Goal: Navigation & Orientation: Find specific page/section

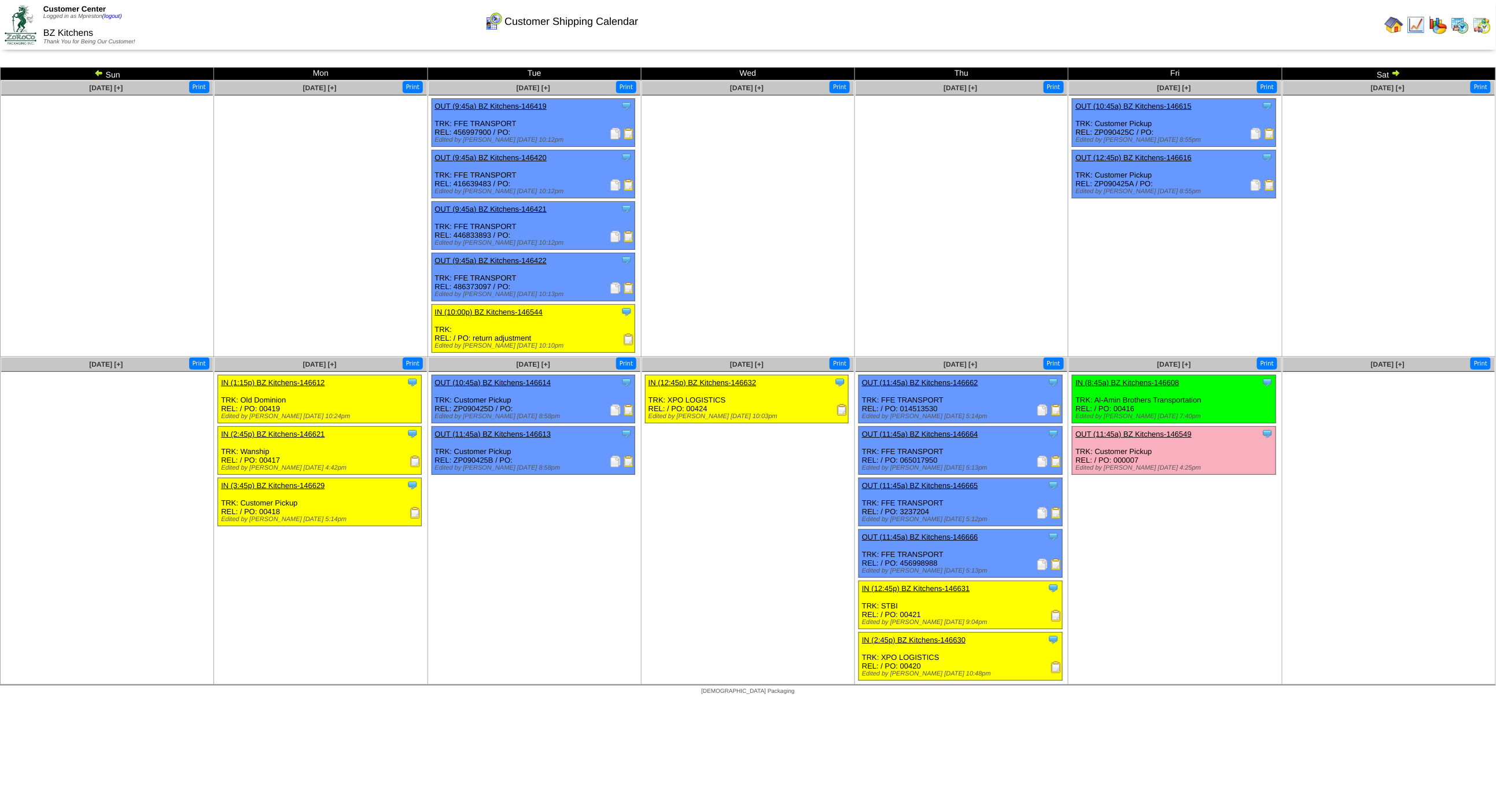
click at [1464, 19] on img at bounding box center [1460, 25] width 19 height 19
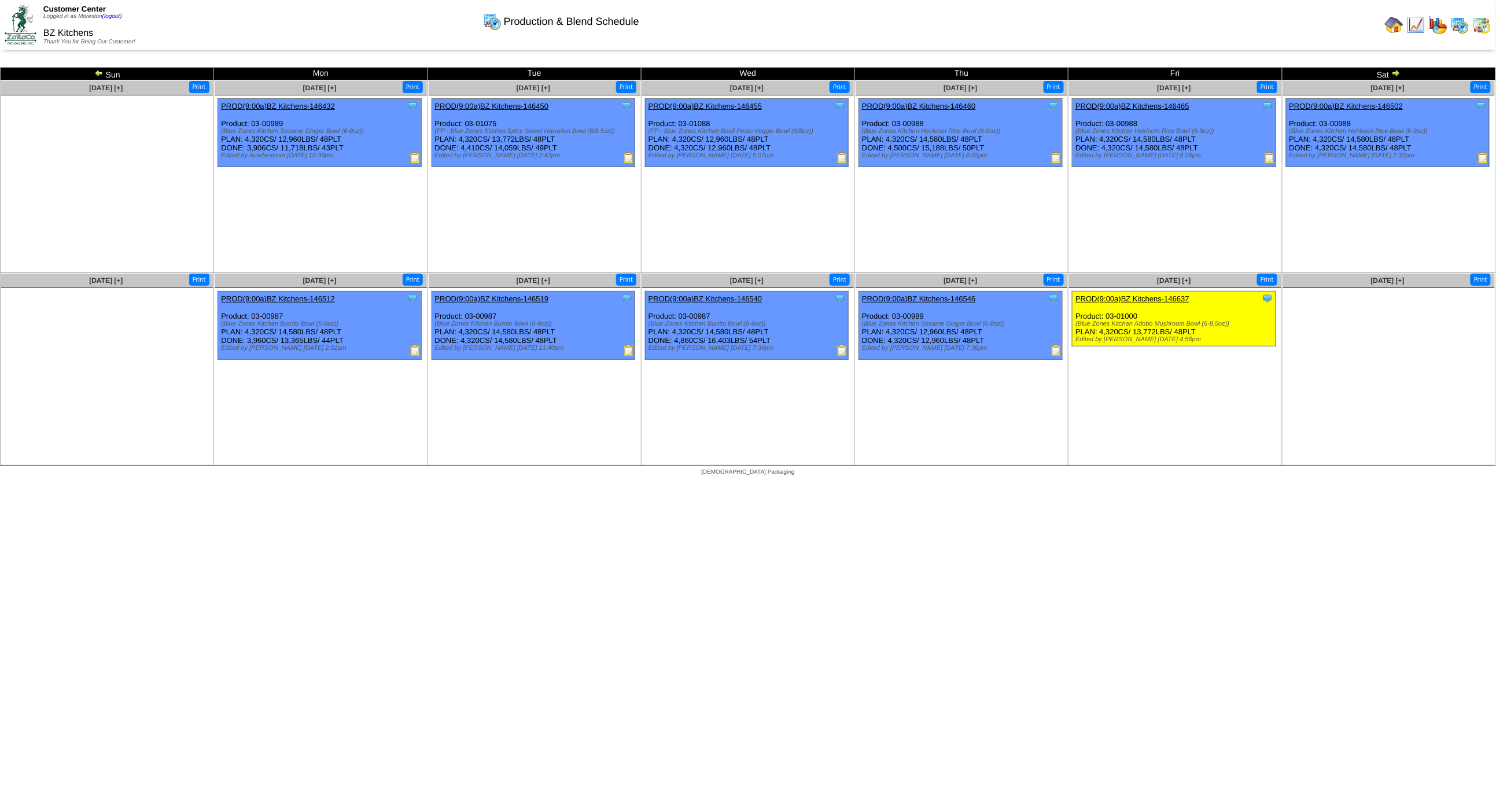
click at [1489, 21] on img at bounding box center [1482, 25] width 19 height 19
